Goal: Information Seeking & Learning: Check status

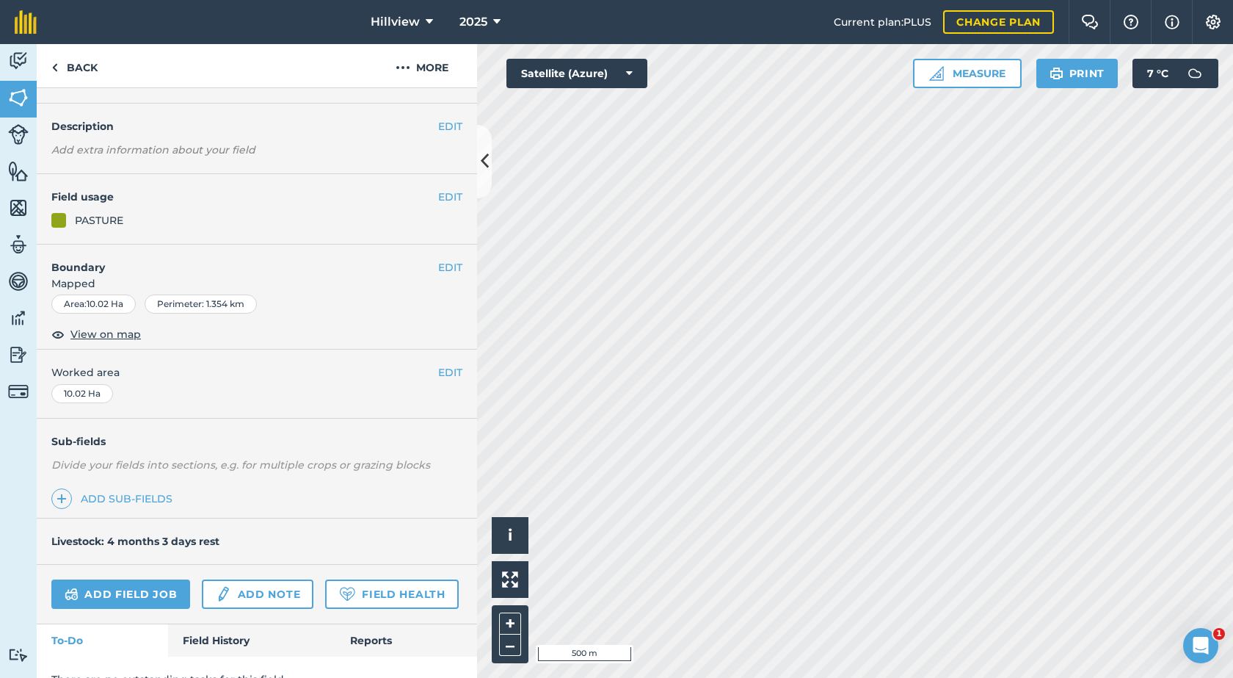
scroll to position [54, 0]
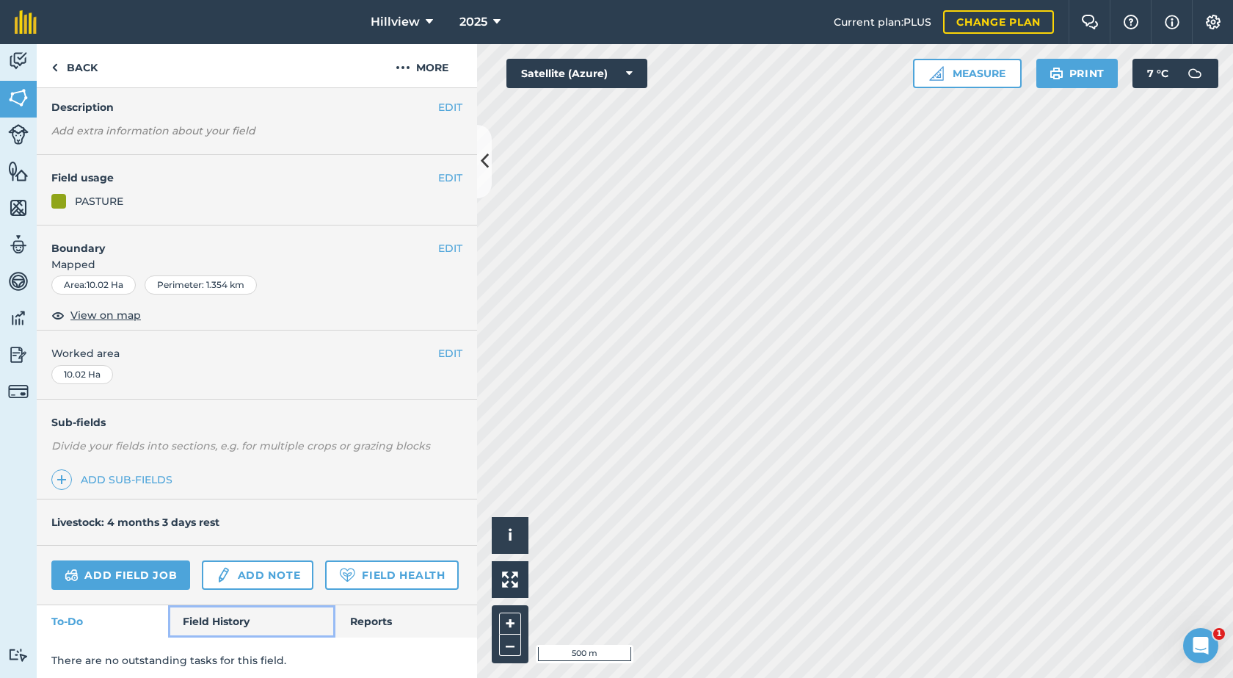
drag, startPoint x: 211, startPoint y: 658, endPoint x: 219, endPoint y: 653, distance: 9.6
click at [212, 637] on link "Field History" at bounding box center [251, 621] width 167 height 32
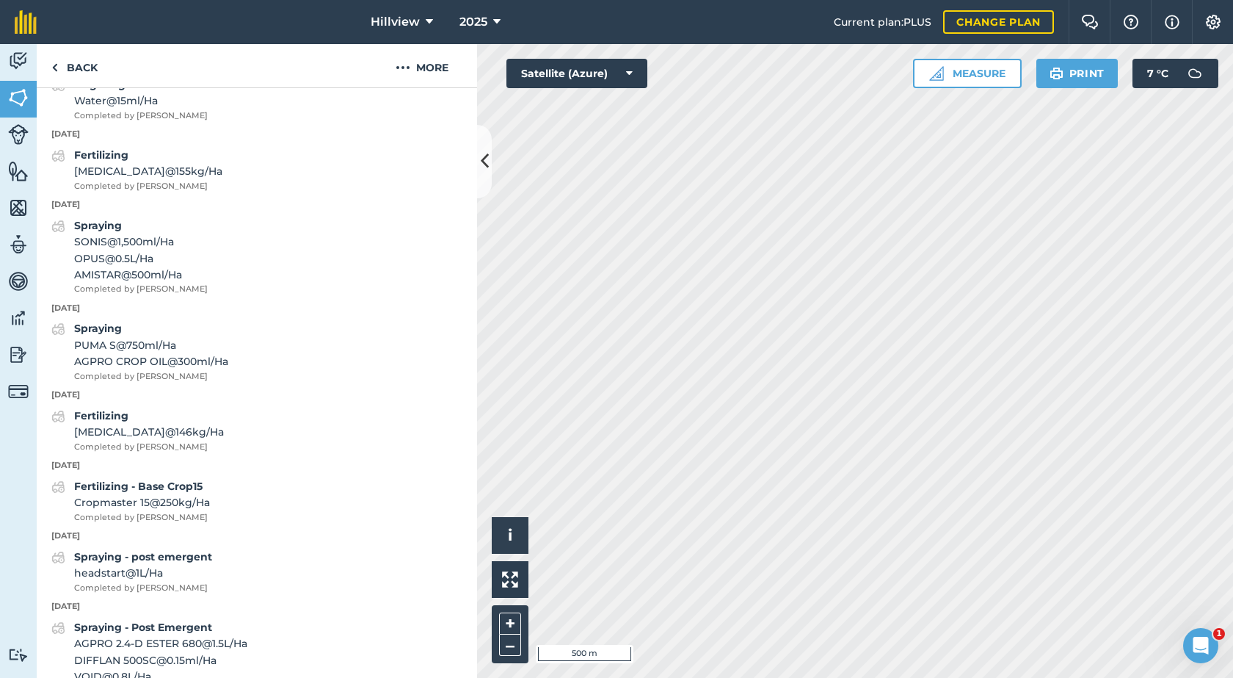
scroll to position [1376, 0]
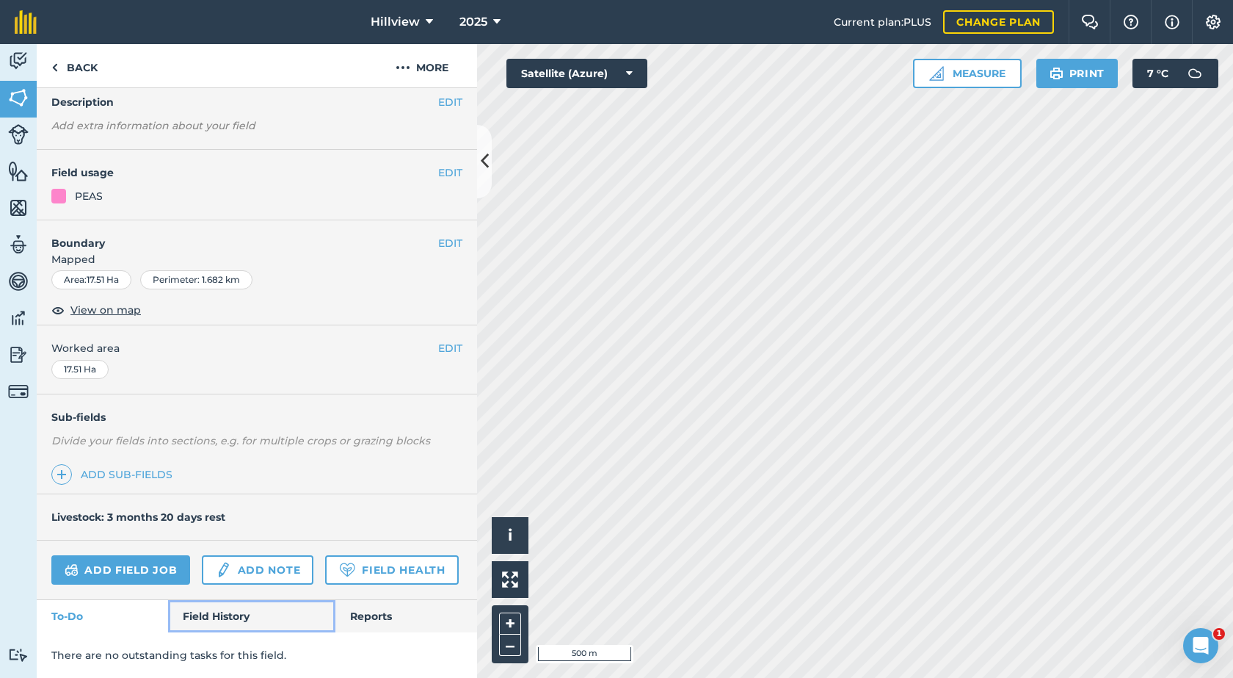
click at [240, 610] on link "Field History" at bounding box center [251, 616] width 167 height 32
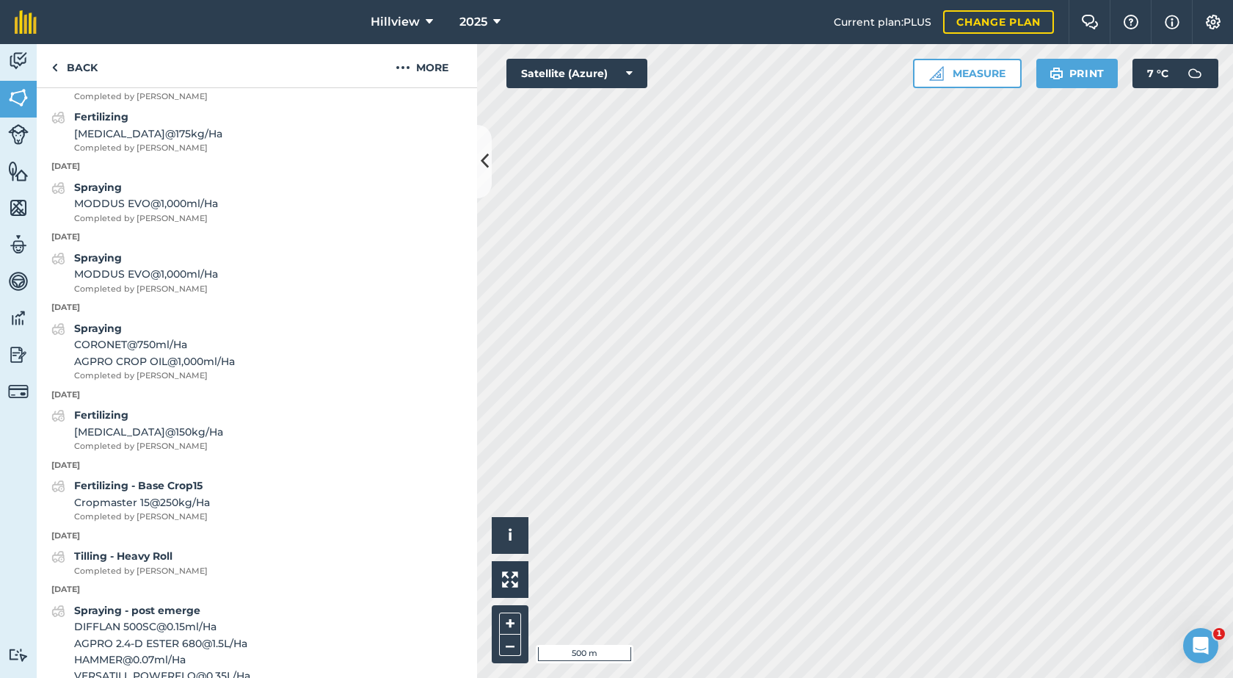
scroll to position [2009, 0]
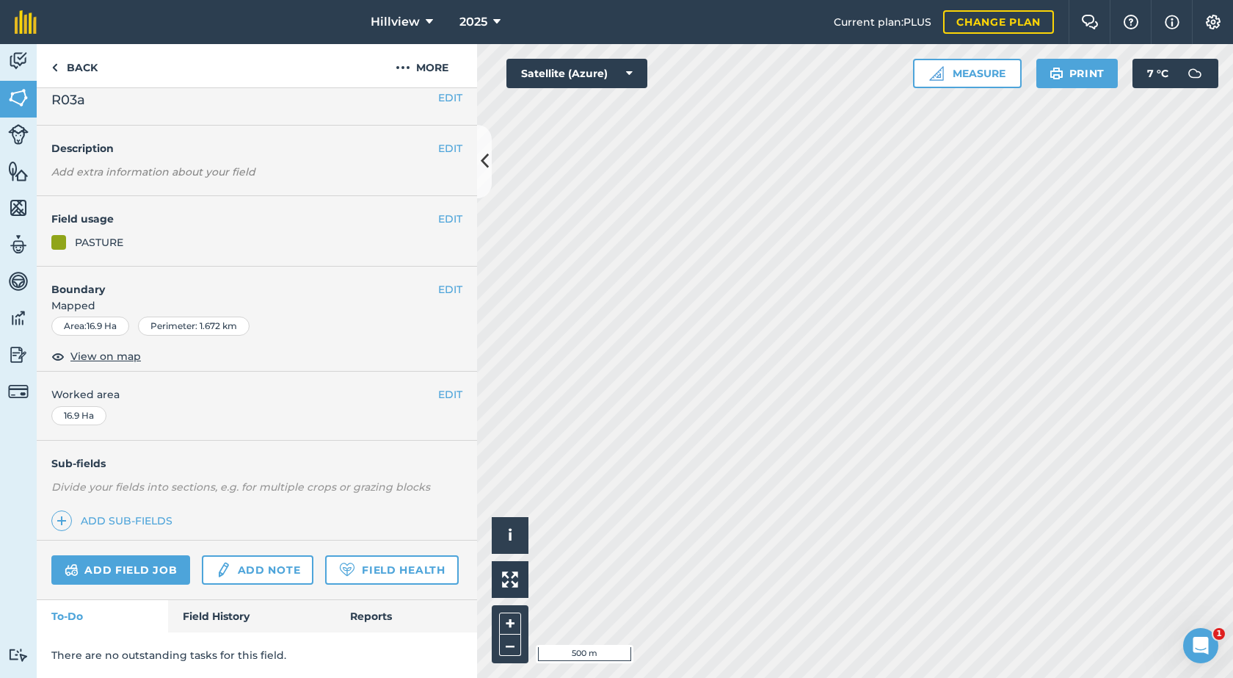
scroll to position [54, 0]
click at [226, 614] on link "Field History" at bounding box center [251, 616] width 167 height 32
drag, startPoint x: 229, startPoint y: 609, endPoint x: 261, endPoint y: 606, distance: 31.6
click at [230, 609] on link "Field History" at bounding box center [251, 616] width 167 height 32
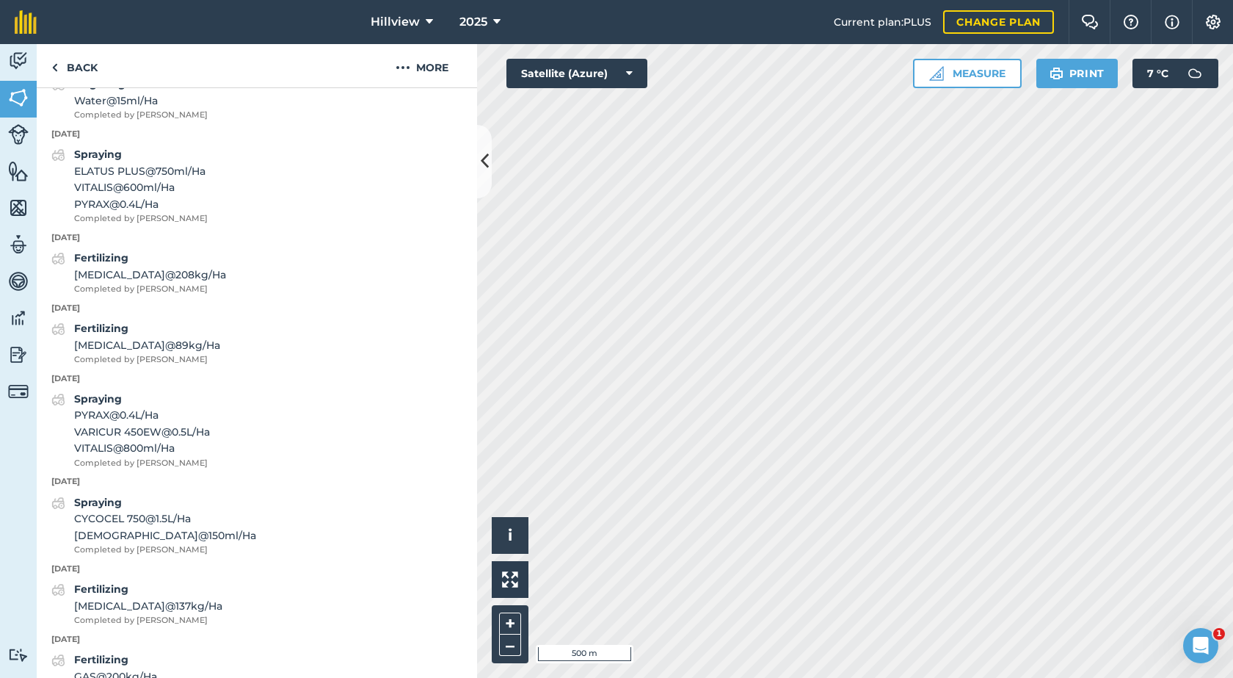
scroll to position [1155, 0]
